Goal: Check status: Check status

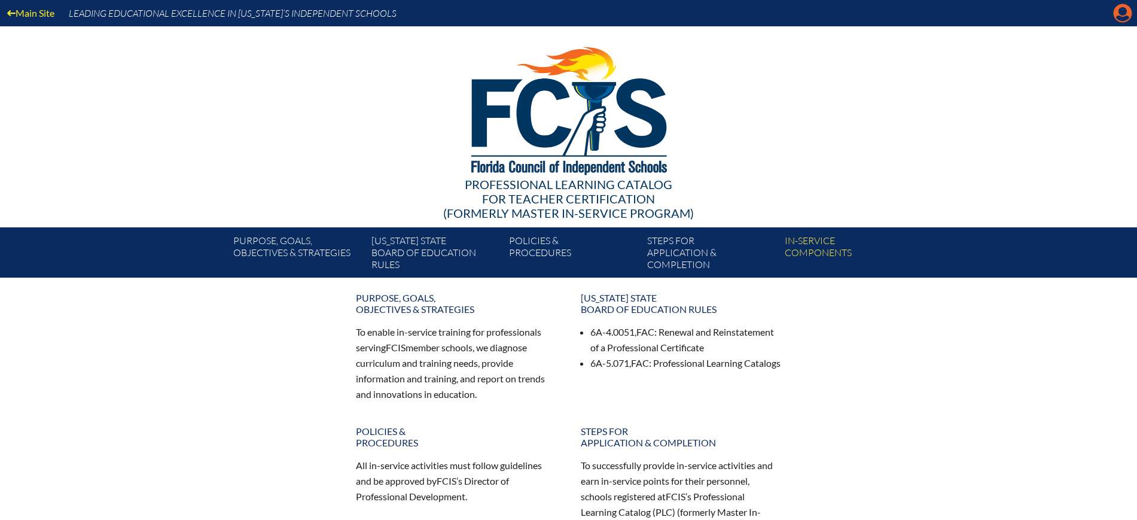
click at [1116, 12] on icon at bounding box center [1123, 13] width 19 height 19
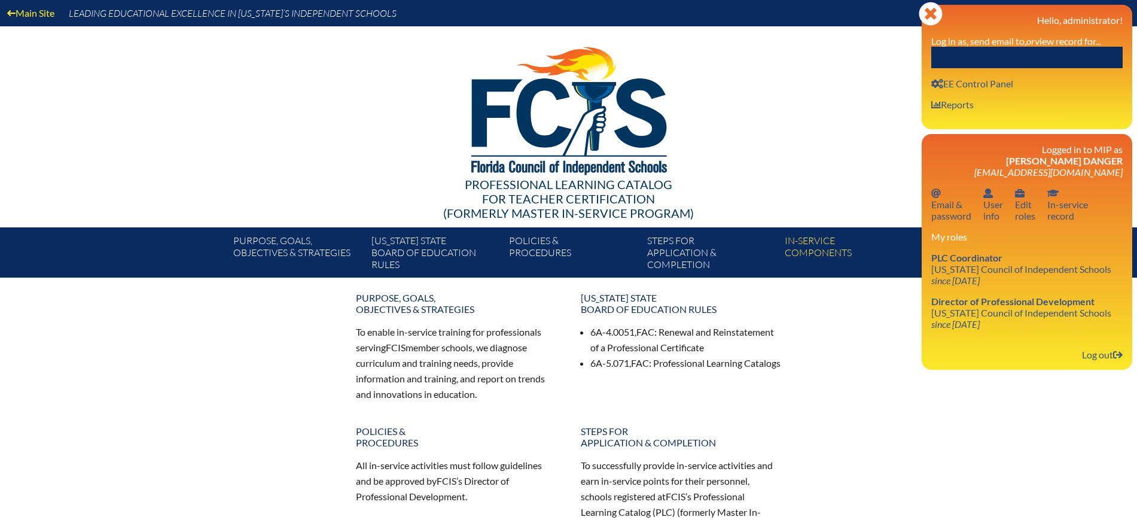
click at [1058, 48] on input "text" at bounding box center [1026, 58] width 191 height 22
paste input "[PERSON_NAME]"
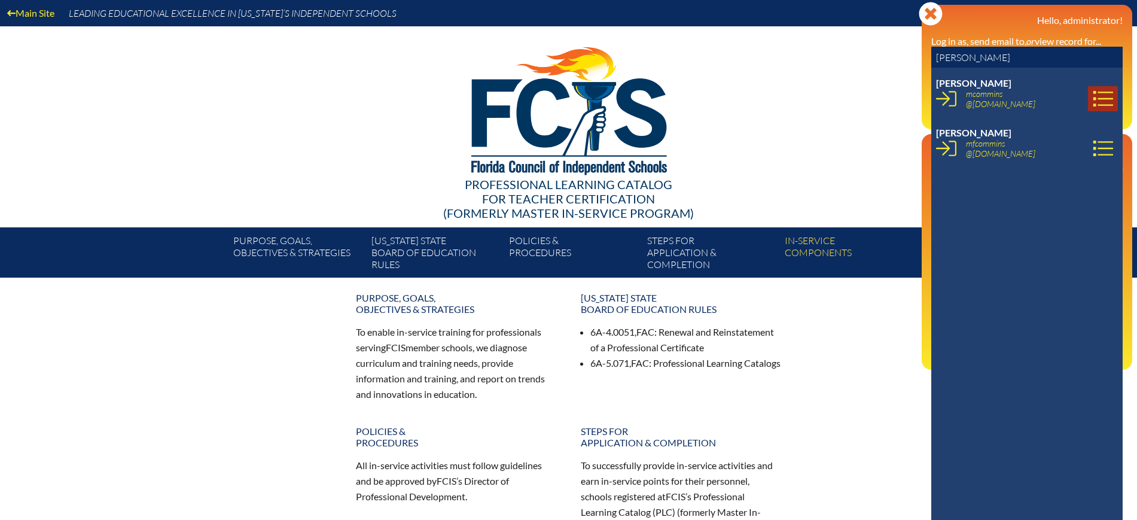
type input "[PERSON_NAME]"
click at [1093, 98] on icon at bounding box center [1103, 99] width 20 height 20
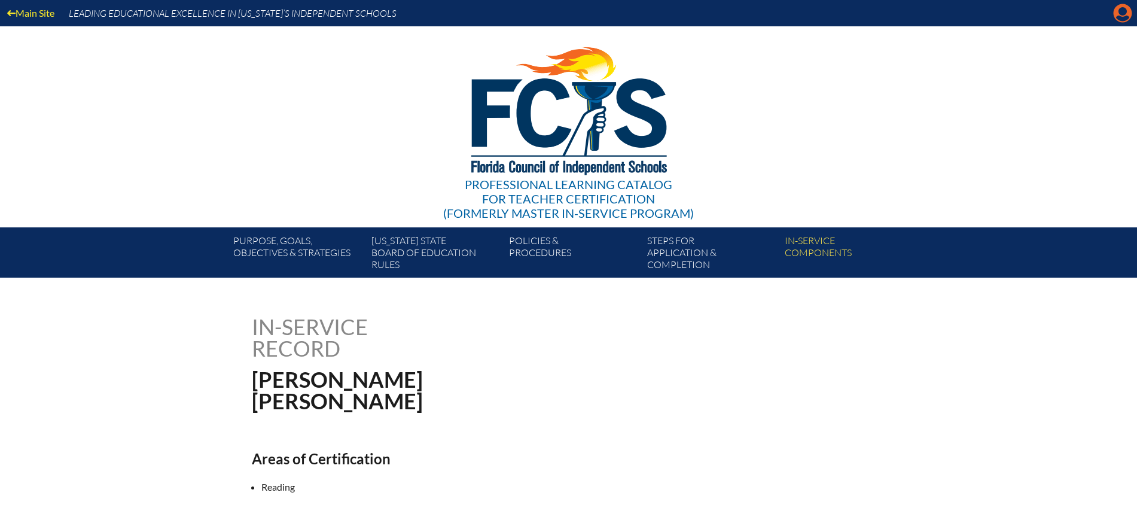
click at [1127, 9] on icon at bounding box center [1123, 13] width 19 height 19
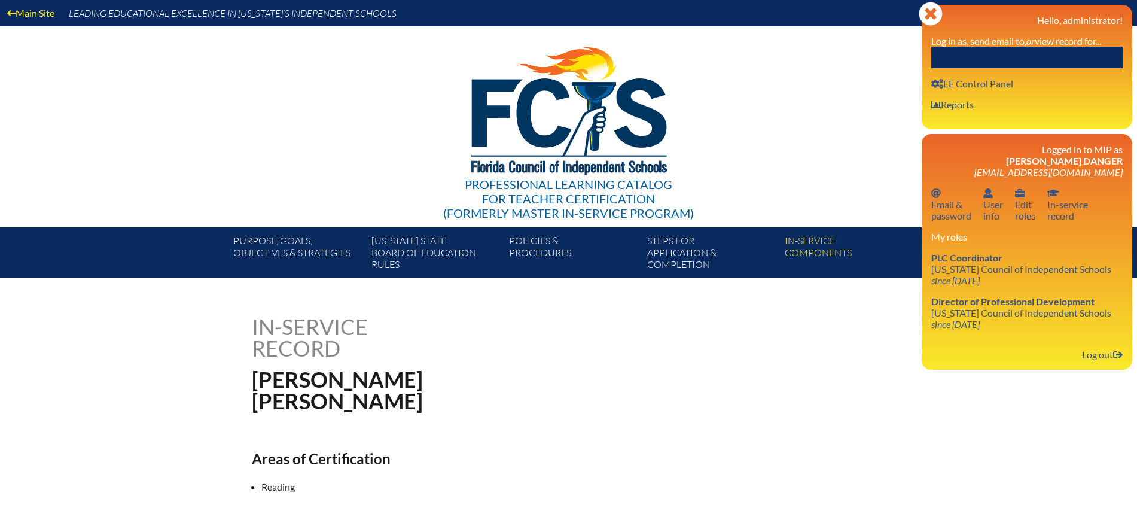
click at [1089, 53] on input "text" at bounding box center [1026, 58] width 191 height 22
paste input "870123"
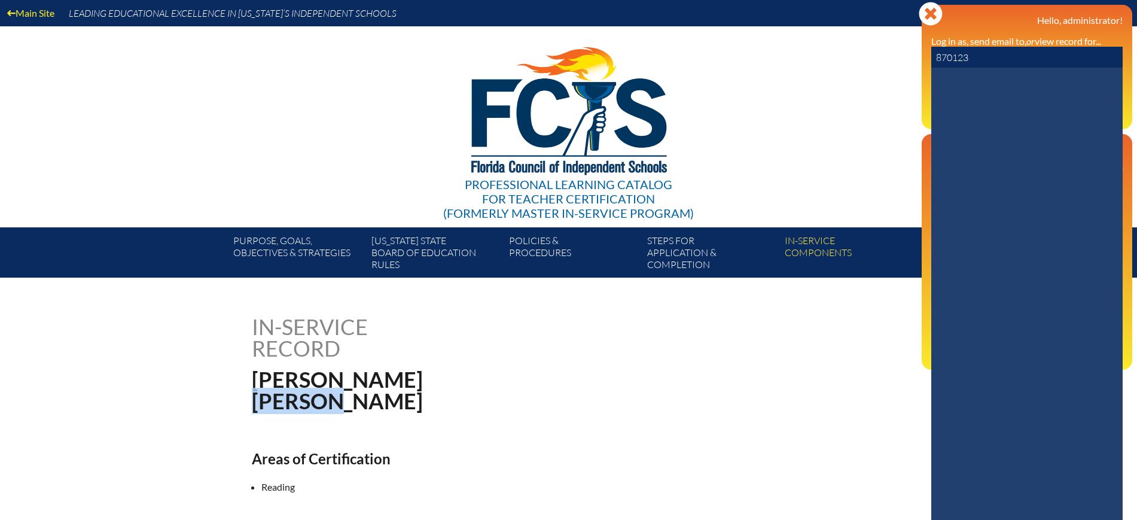
drag, startPoint x: 351, startPoint y: 399, endPoint x: 337, endPoint y: 381, distance: 23.0
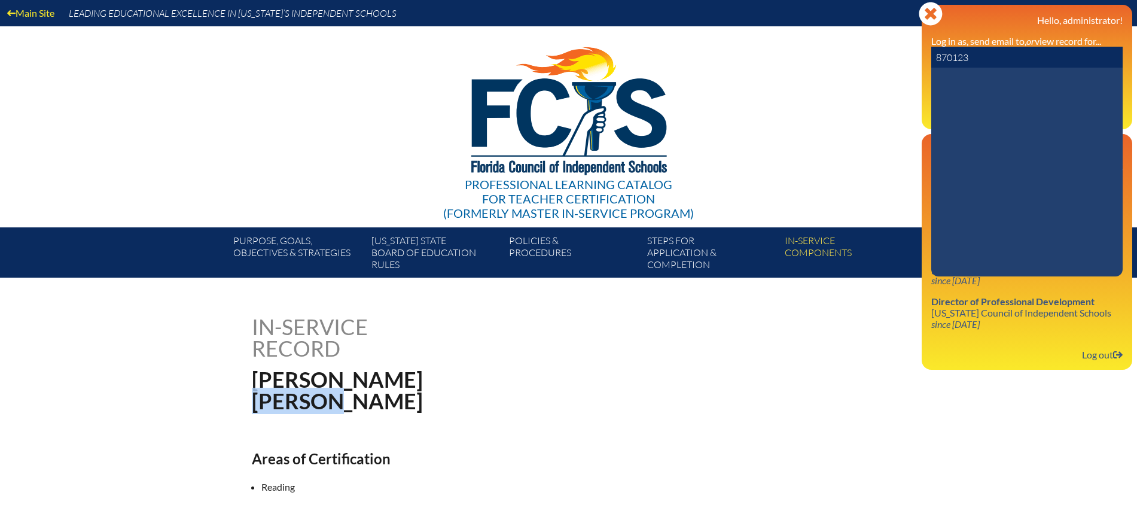
copy h1 "Commins"
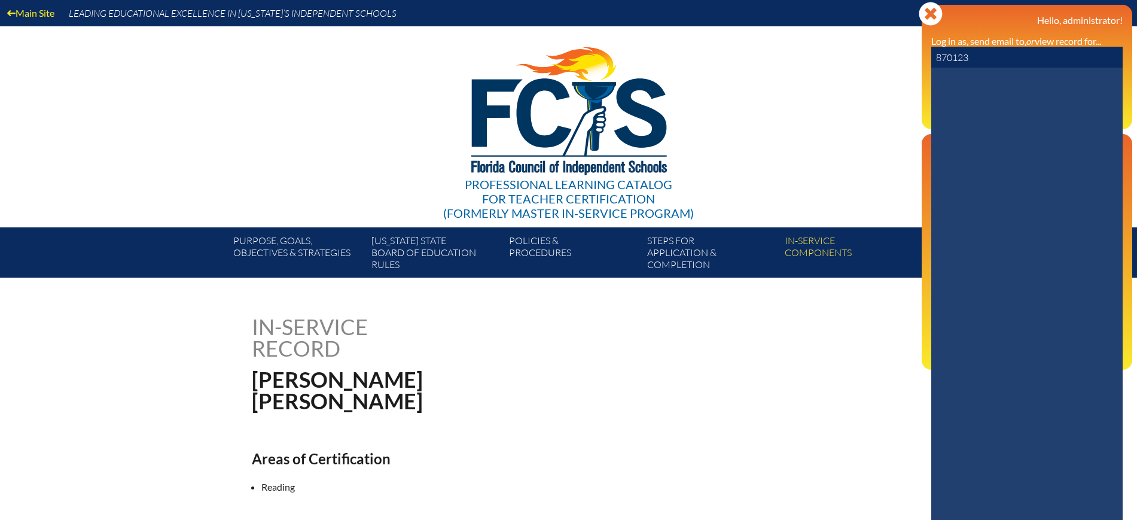
drag, startPoint x: 997, startPoint y: 57, endPoint x: 906, endPoint y: 57, distance: 91.5
click at [906, 57] on div "Main Site Leading Educational Excellence in Florida’s Independent Schools Profe…" at bounding box center [568, 139] width 1137 height 278
paste input "Commins"
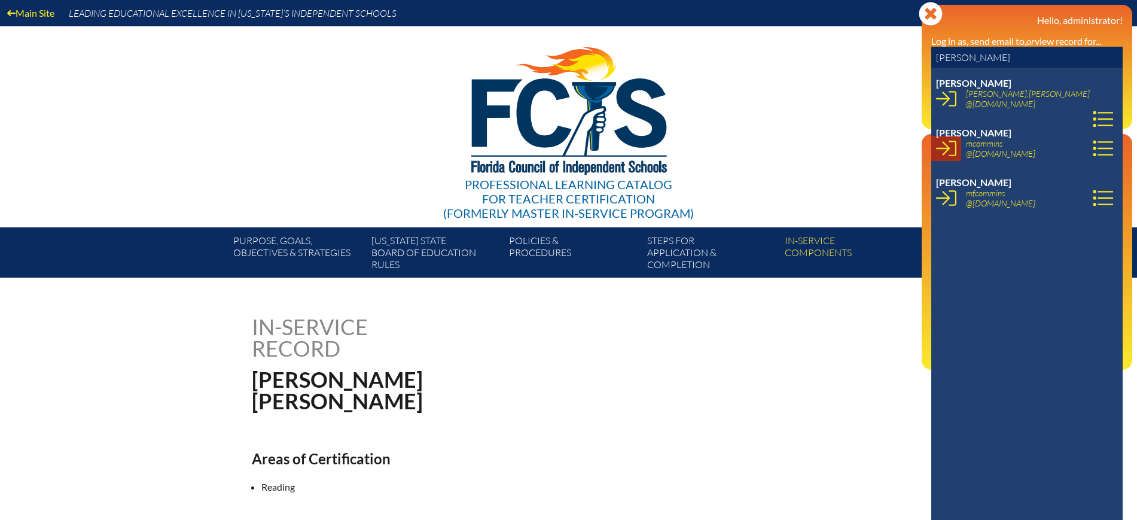
type input "Commins"
click at [940, 148] on icon at bounding box center [946, 149] width 20 height 16
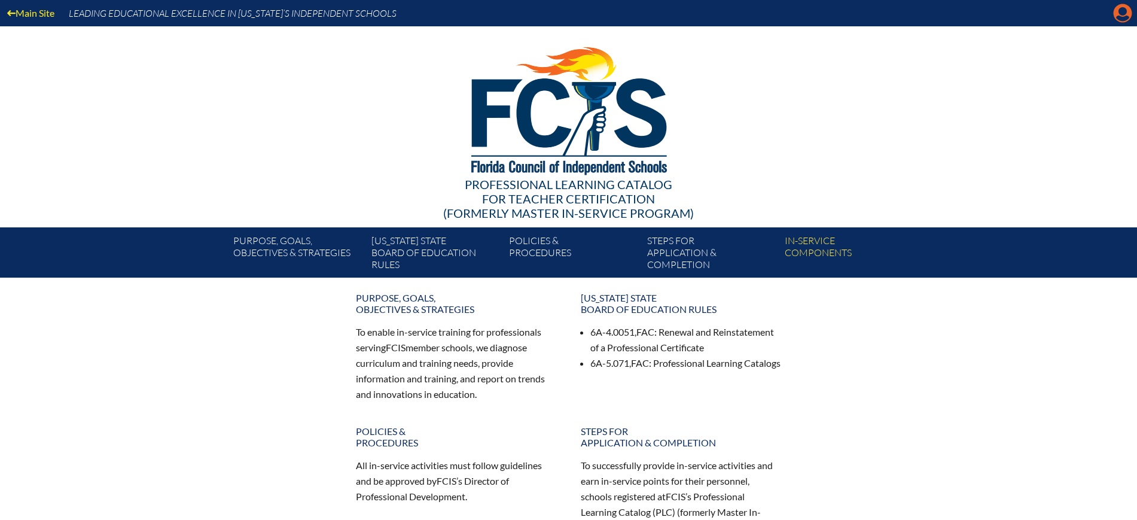
click at [1127, 14] on icon at bounding box center [1123, 13] width 19 height 19
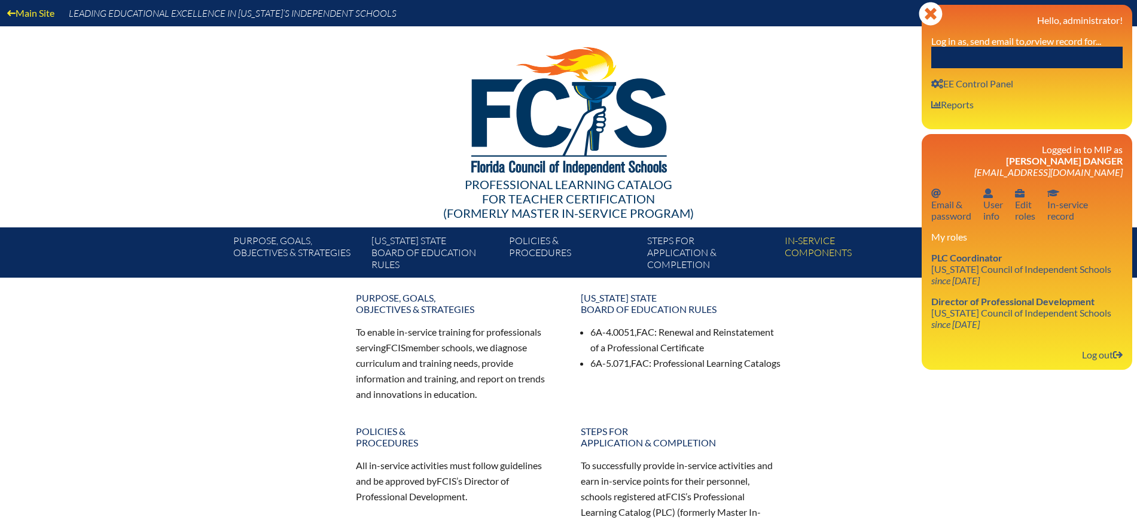
click at [1078, 50] on input "text" at bounding box center [1026, 58] width 191 height 22
paste input "[PERSON_NAME]"
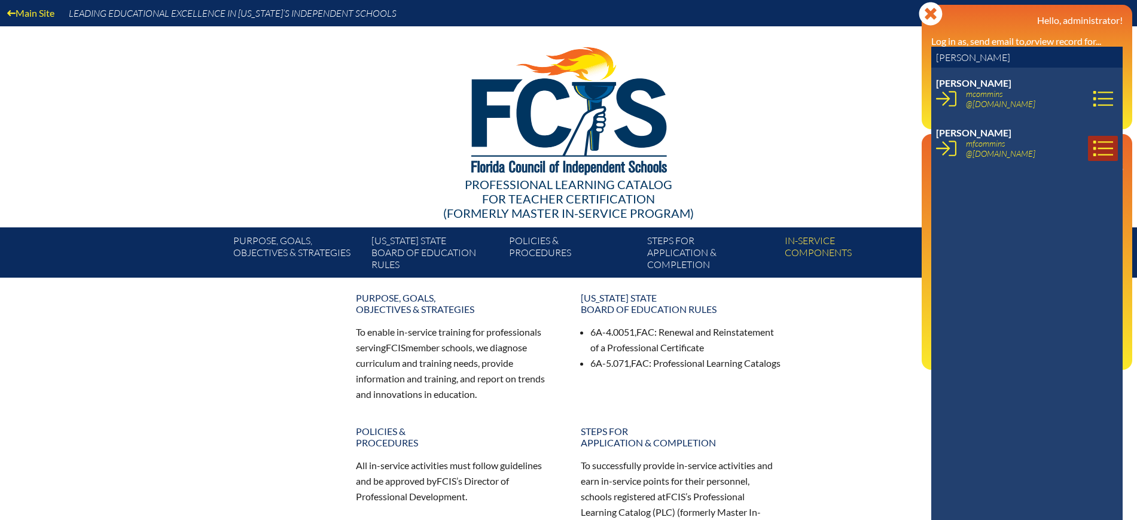
type input "[PERSON_NAME]"
click at [1102, 150] on link at bounding box center [1103, 148] width 30 height 25
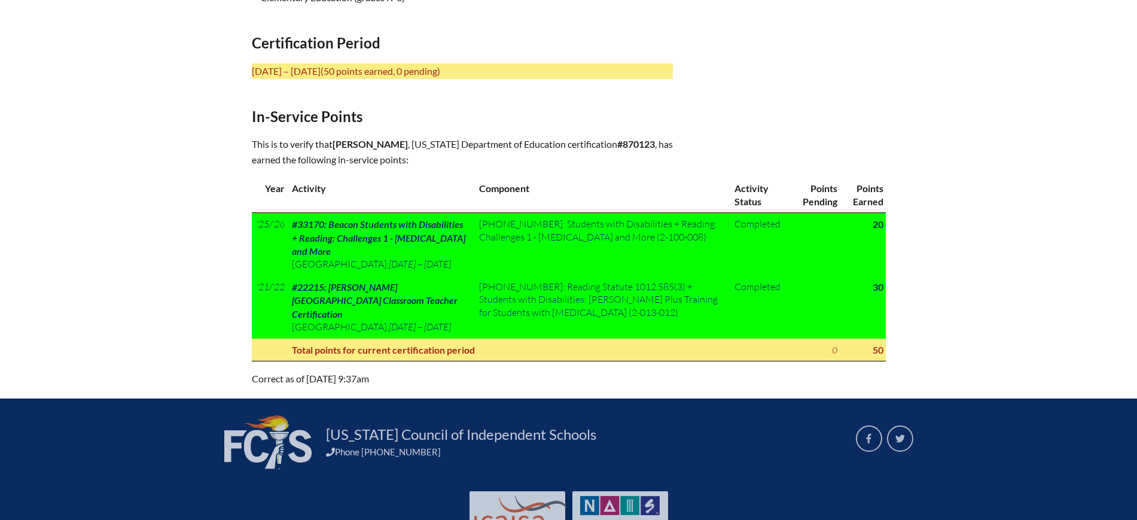
scroll to position [560, 0]
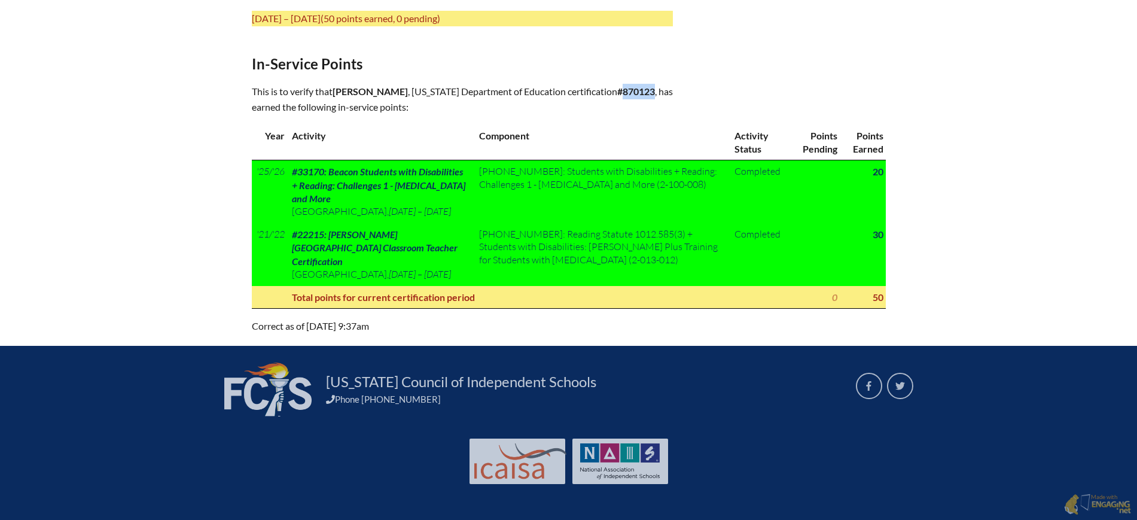
drag, startPoint x: 482, startPoint y: 85, endPoint x: 450, endPoint y: 81, distance: 32.5
click at [617, 86] on b "#870123" at bounding box center [636, 91] width 38 height 11
copy b "870123"
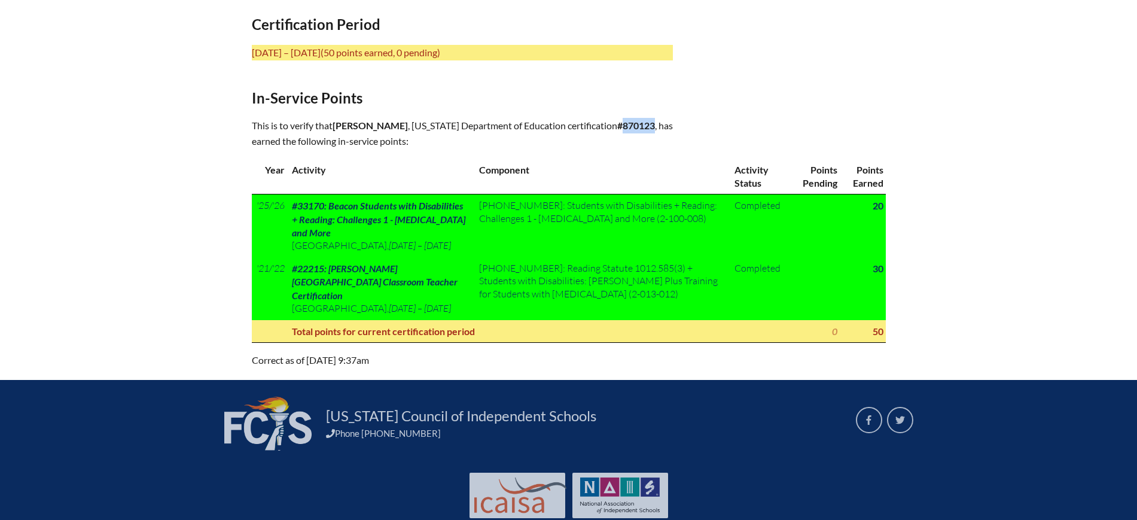
scroll to position [485, 0]
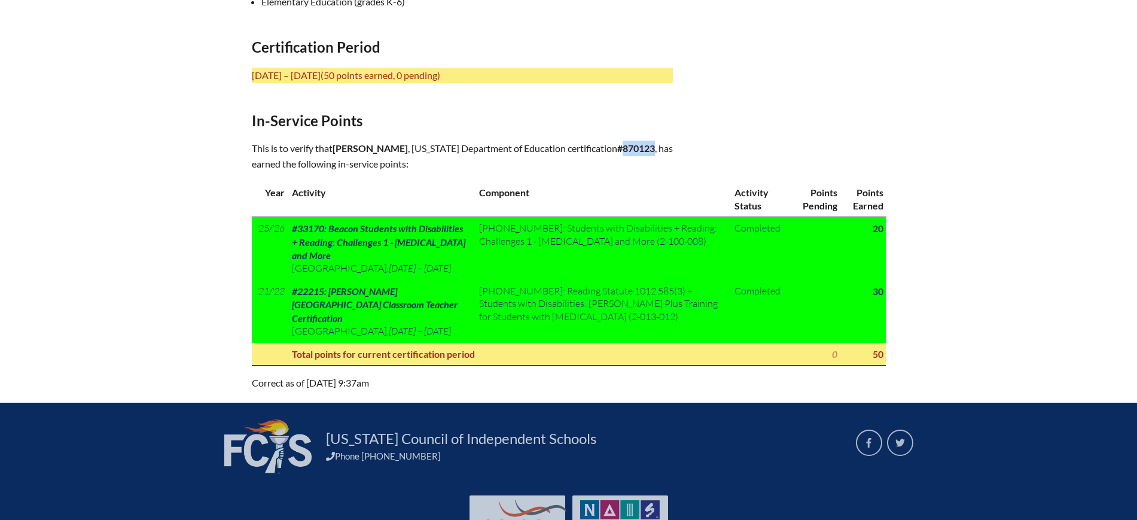
copy b "870123"
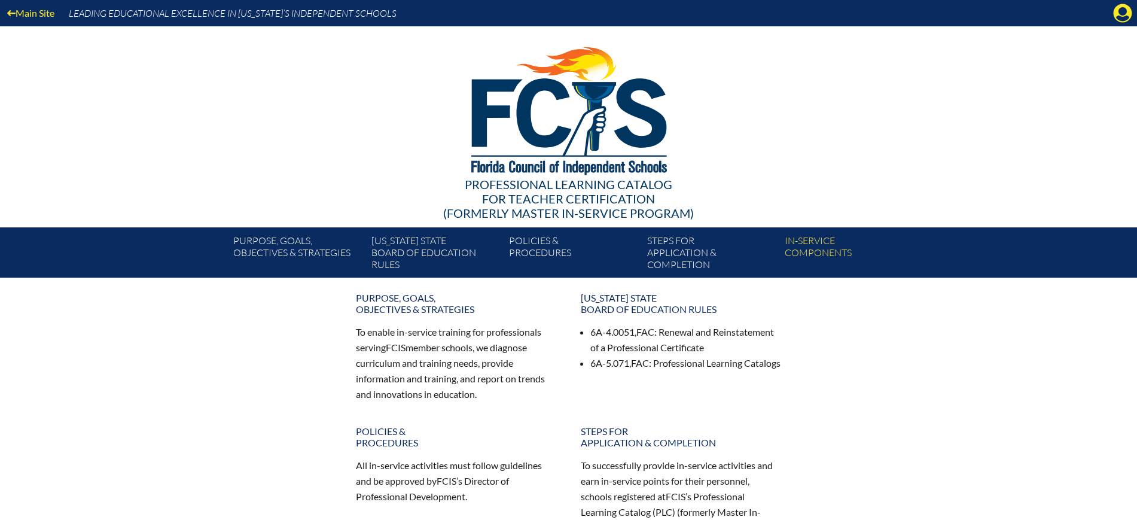
drag, startPoint x: 1117, startPoint y: 7, endPoint x: 1110, endPoint y: 12, distance: 9.0
click at [1117, 6] on icon at bounding box center [1123, 13] width 19 height 19
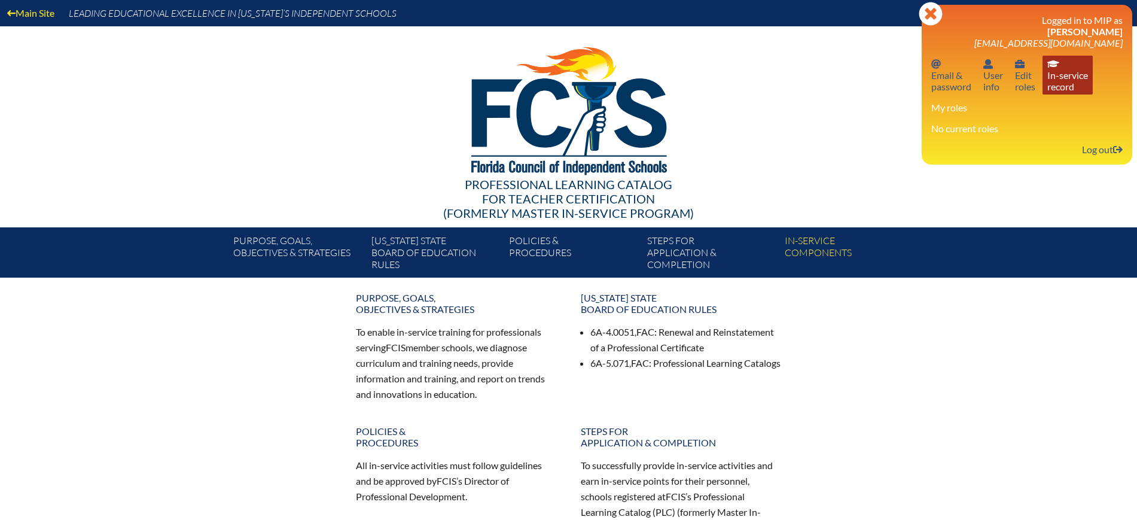
click at [1071, 73] on link "In-service record In-service record" at bounding box center [1068, 75] width 50 height 39
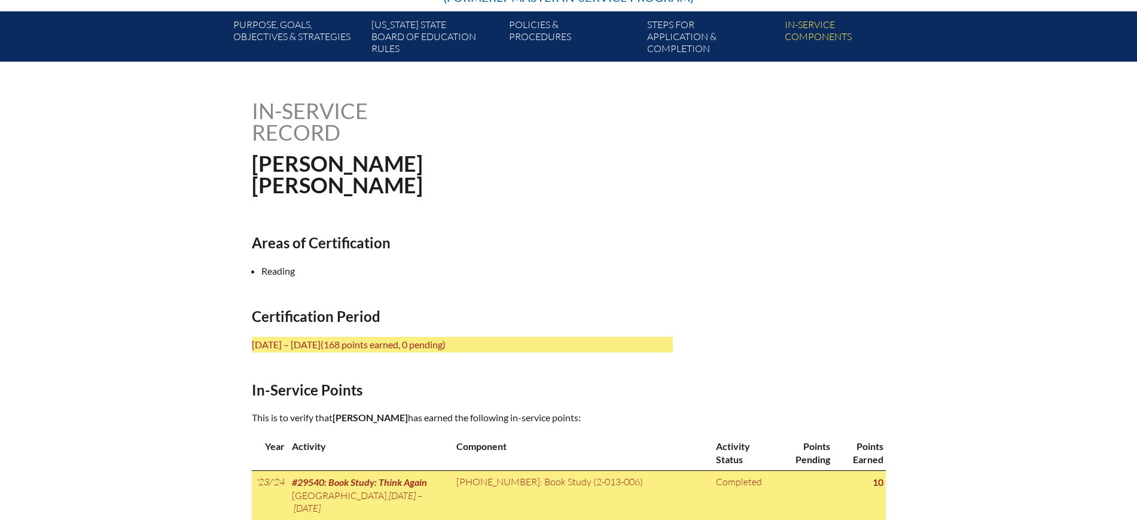
scroll to position [299, 0]
